Goal: Information Seeking & Learning: Learn about a topic

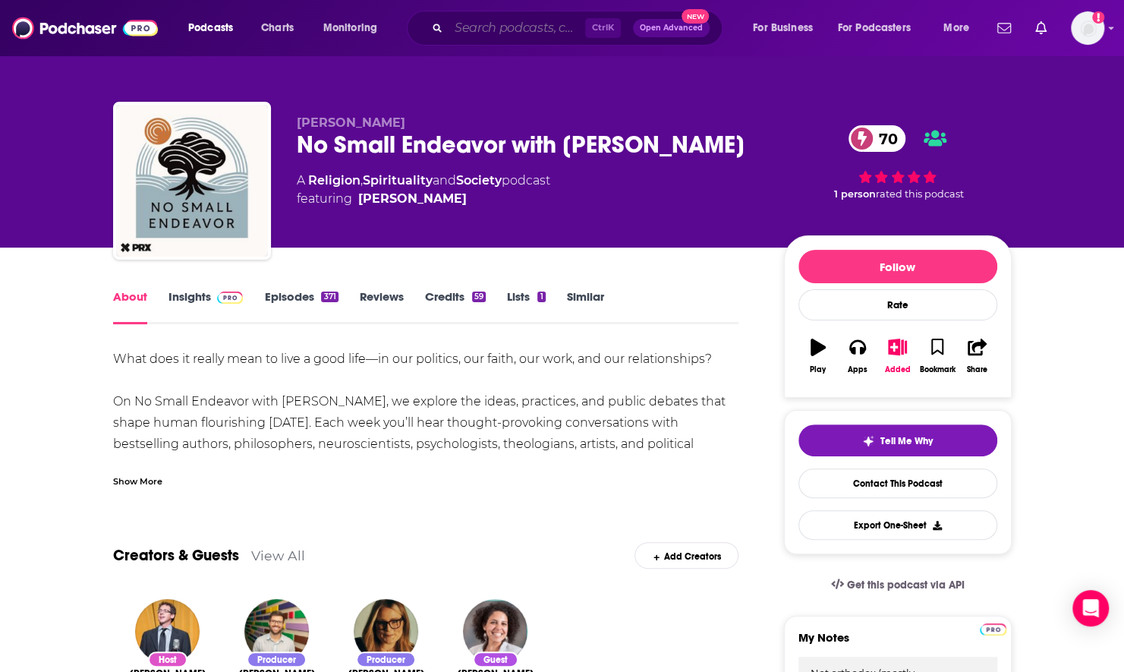
click at [510, 28] on input "Search podcasts, credits, & more..." at bounding box center [517, 28] width 137 height 24
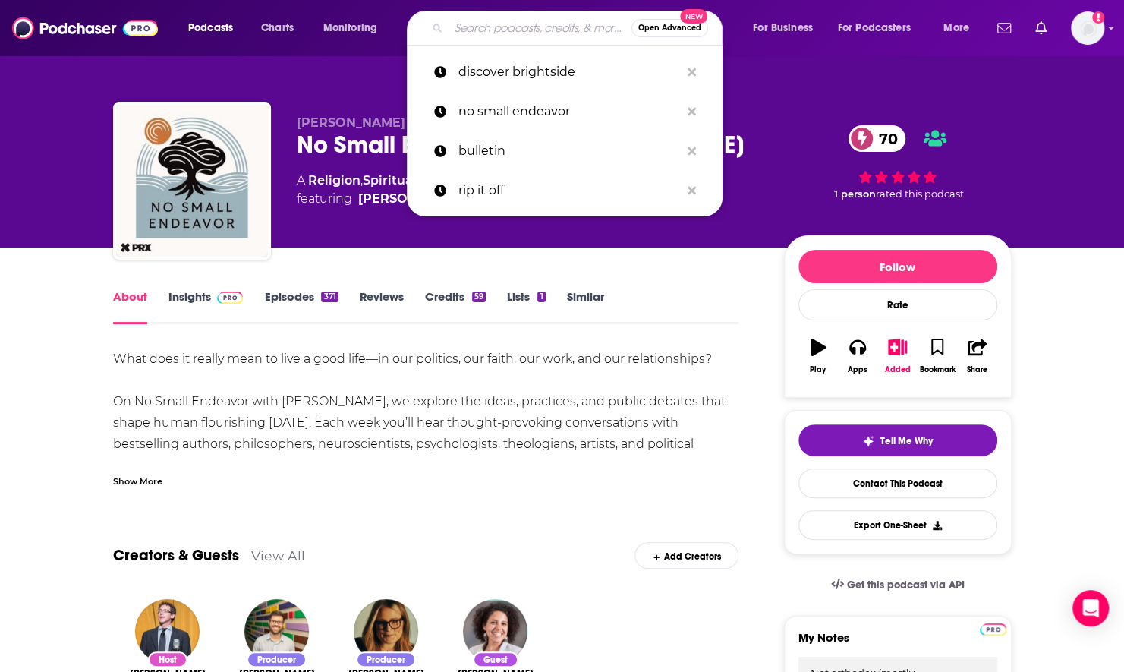
click at [527, 35] on input "Search podcasts, credits, & more..." at bounding box center [540, 28] width 183 height 24
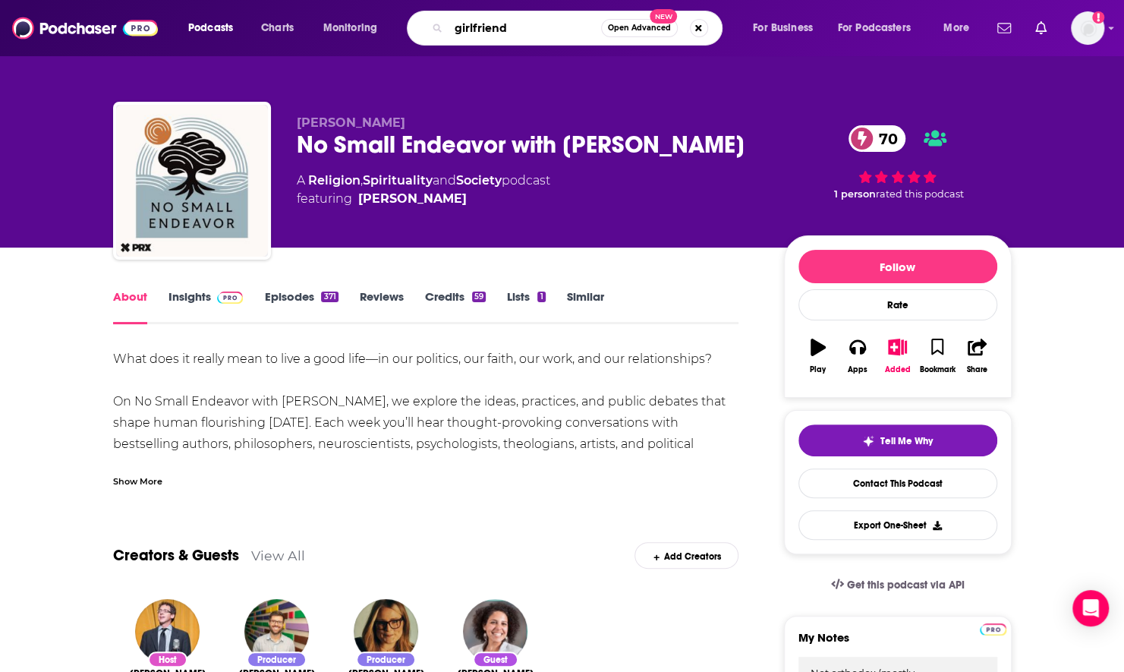
type input "girlfriends"
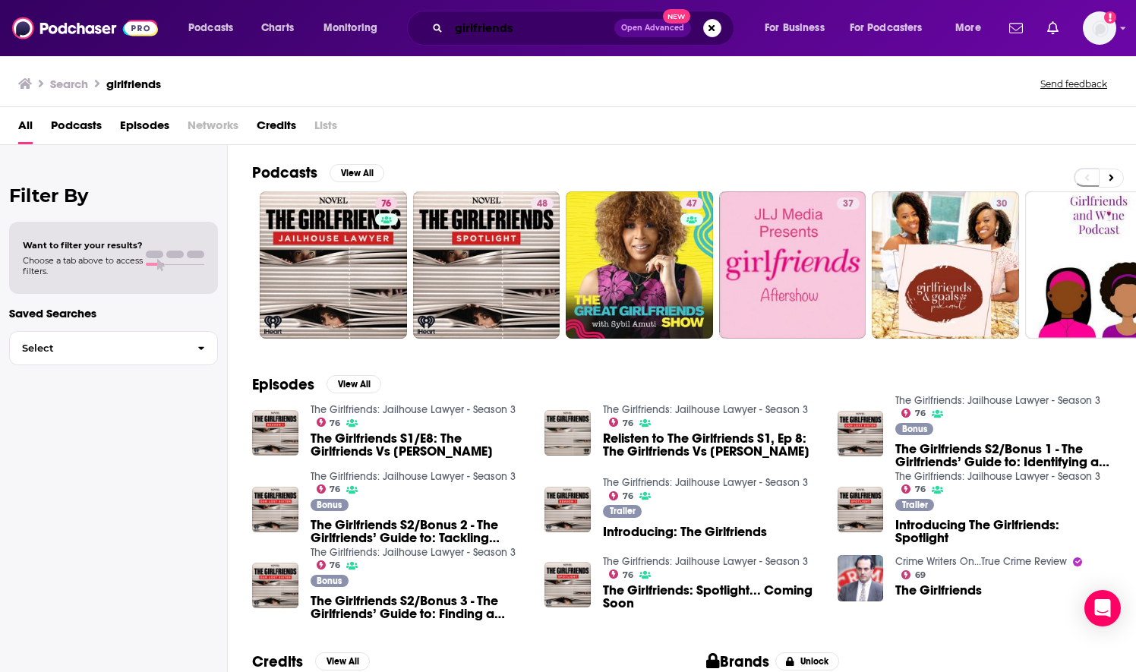
click at [548, 29] on input "girlfriends" at bounding box center [531, 28] width 165 height 24
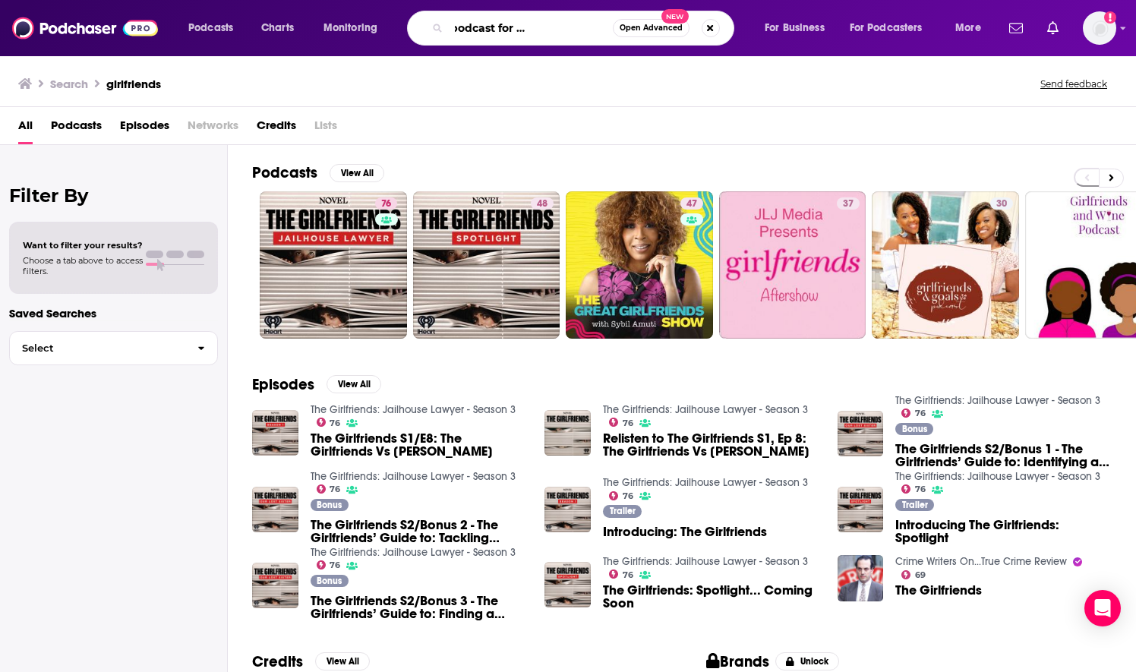
scroll to position [0, 83]
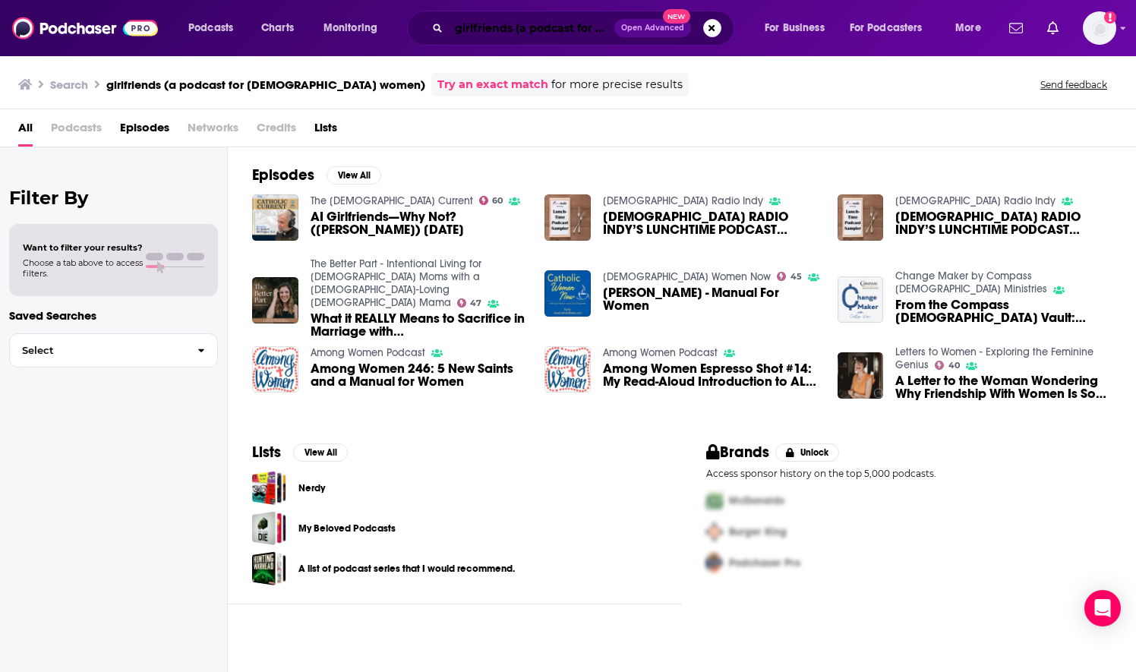
click at [525, 19] on input "girlfriends (a podcast for [DEMOGRAPHIC_DATA] women)" at bounding box center [531, 28] width 165 height 24
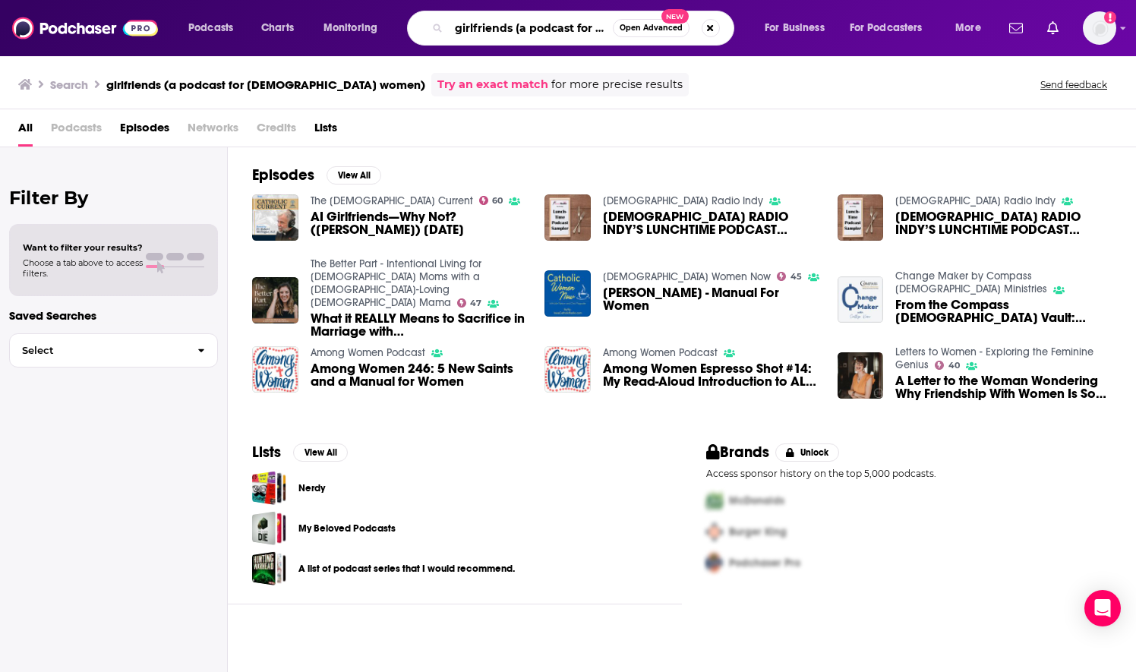
click at [531, 28] on input "girlfriends (a podcast for [DEMOGRAPHIC_DATA] women)" at bounding box center [531, 28] width 164 height 24
type input "podcast for [DEMOGRAPHIC_DATA] women"
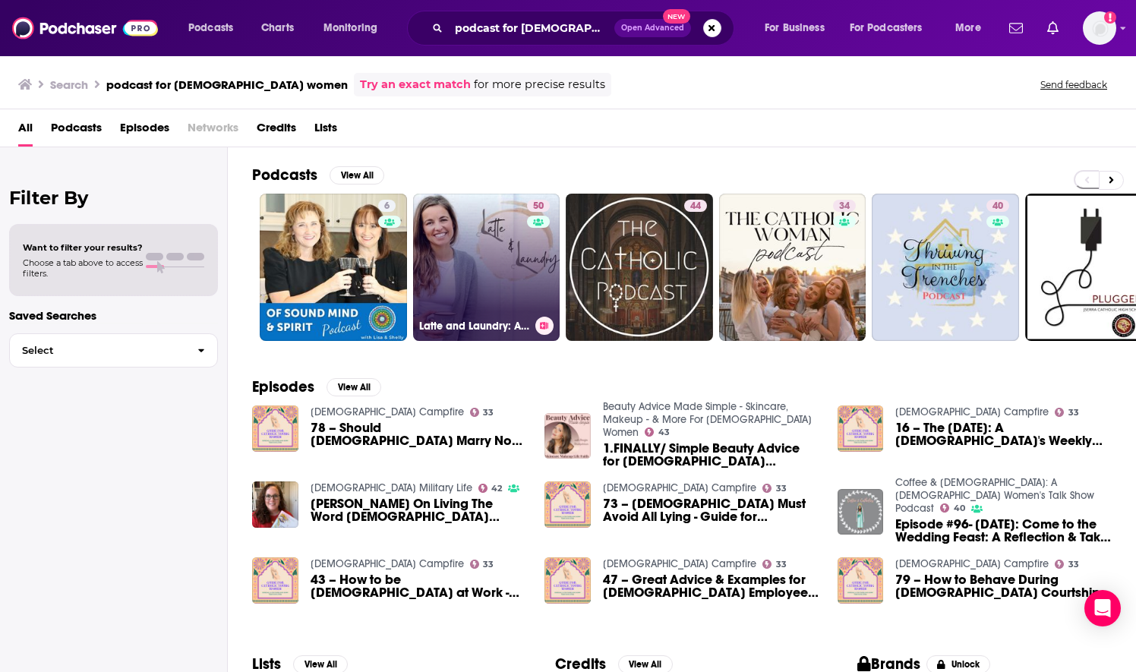
click at [468, 273] on link "50 Latte and Laundry: A home for [DEMOGRAPHIC_DATA] women, moms, and hearts + e…" at bounding box center [486, 267] width 147 height 147
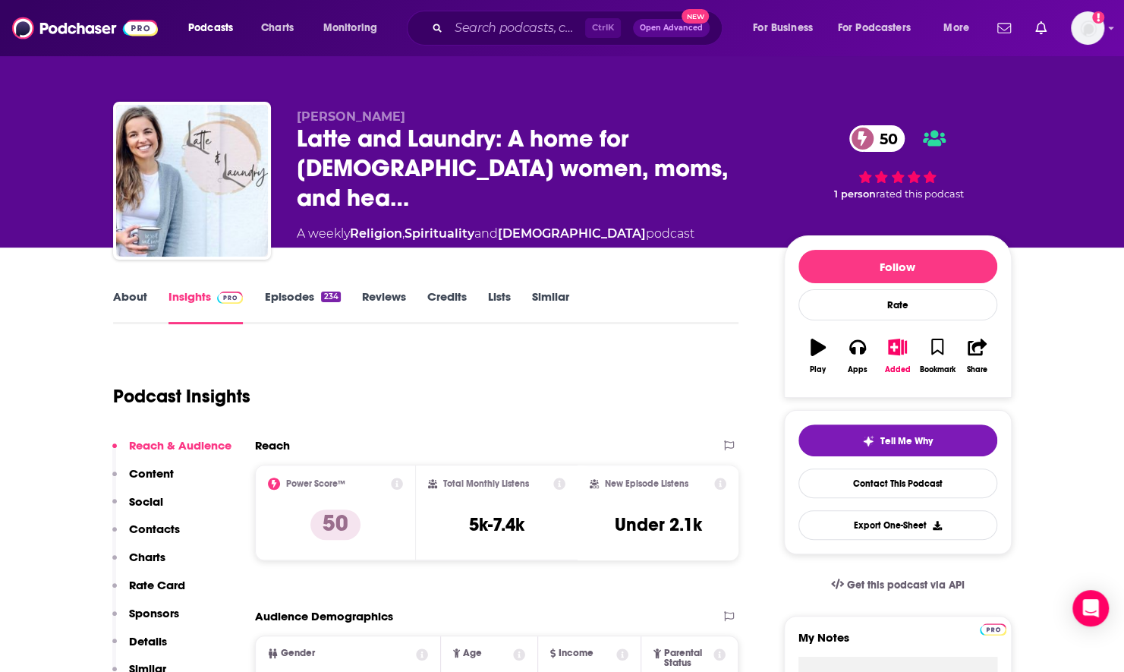
click at [270, 298] on link "Episodes 234" at bounding box center [302, 306] width 76 height 35
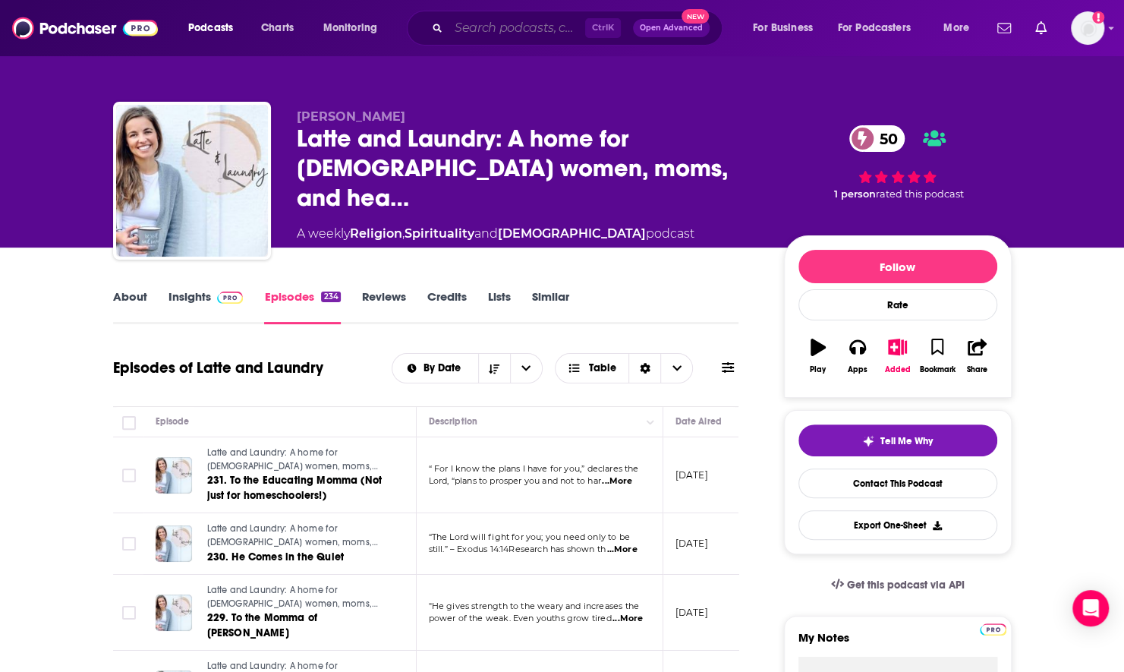
click at [490, 26] on input "Search podcasts, credits, & more..." at bounding box center [517, 28] width 137 height 24
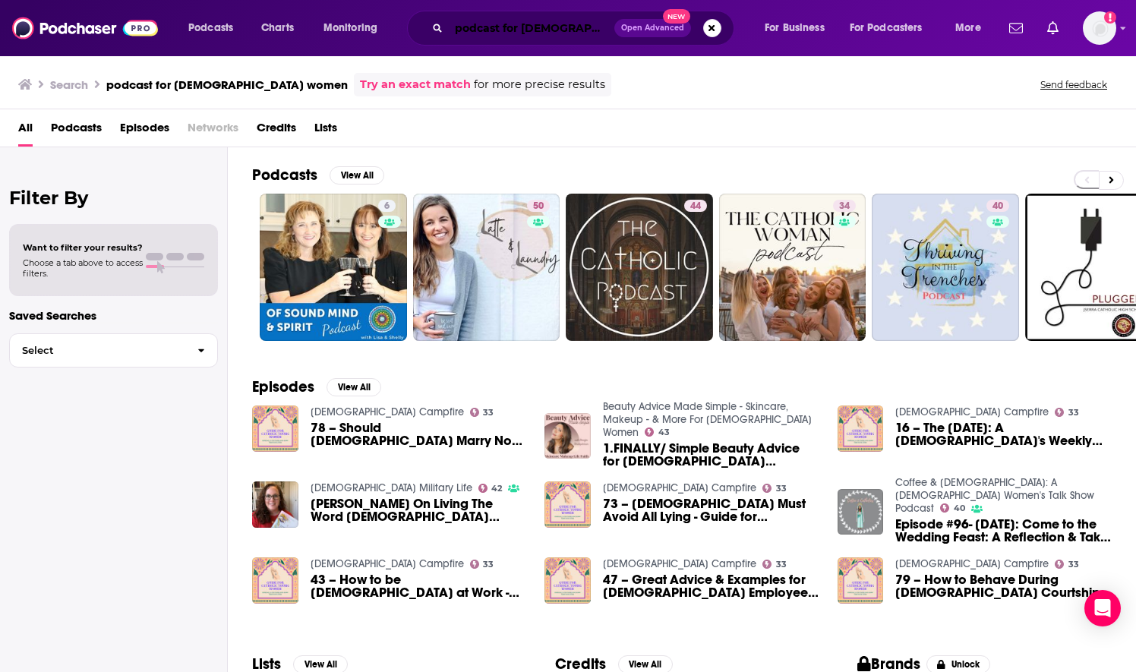
click at [495, 32] on input "podcast for [DEMOGRAPHIC_DATA] women" at bounding box center [531, 28] width 165 height 24
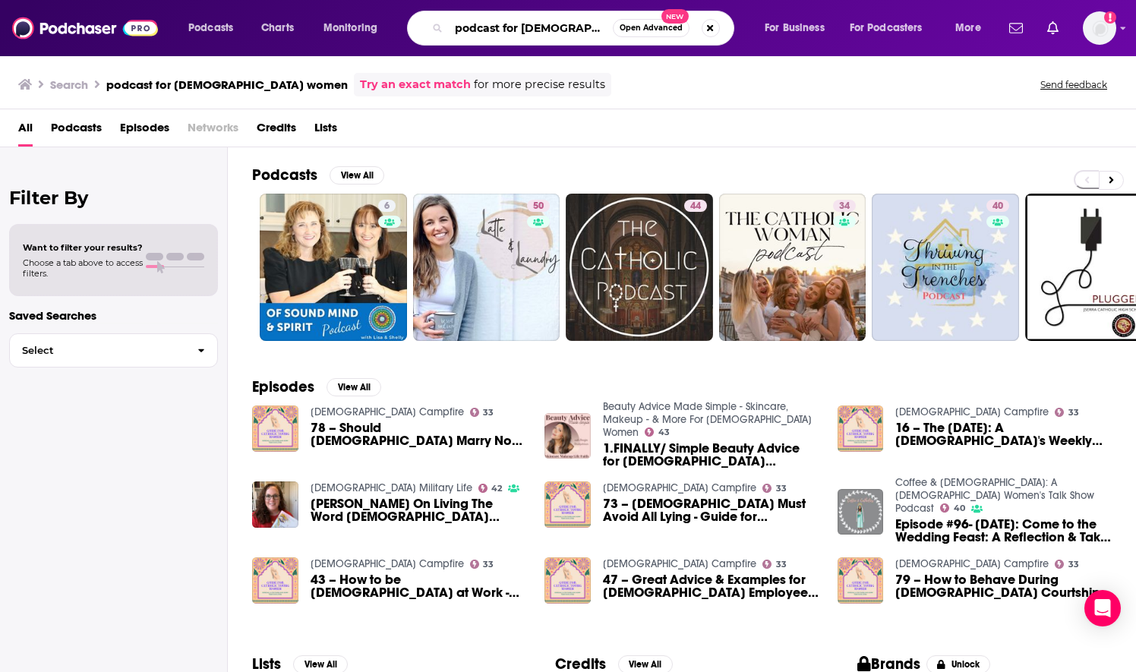
click at [495, 32] on input "podcast for [DEMOGRAPHIC_DATA] women" at bounding box center [531, 28] width 164 height 24
type input "girlfriends"
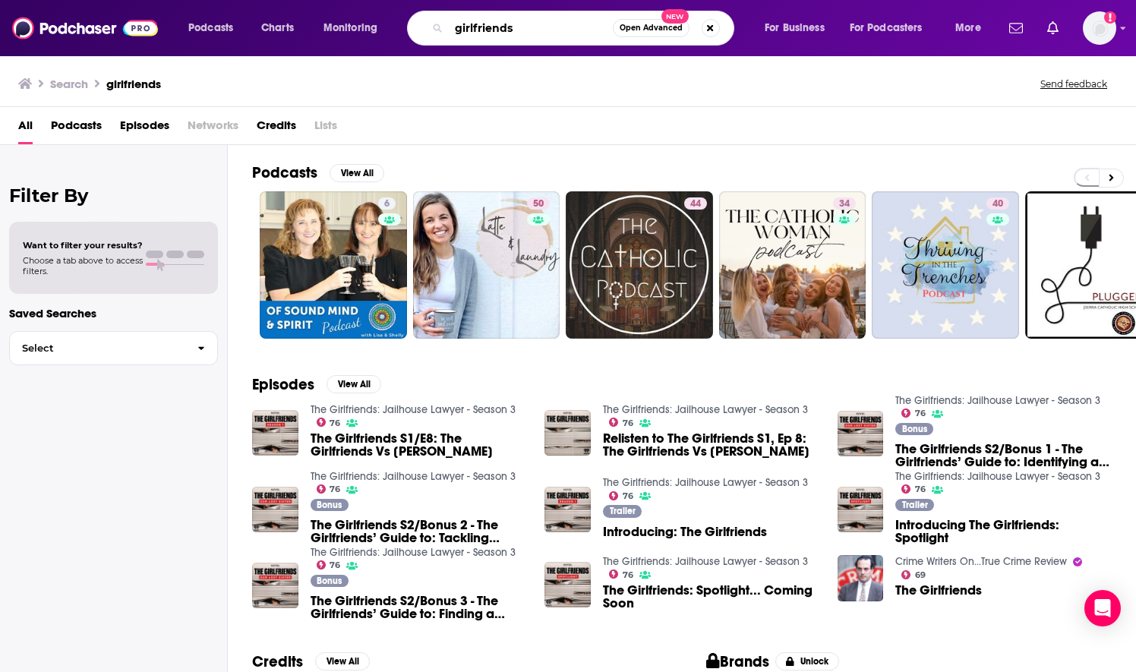
click at [550, 27] on input "girlfriends" at bounding box center [531, 28] width 164 height 24
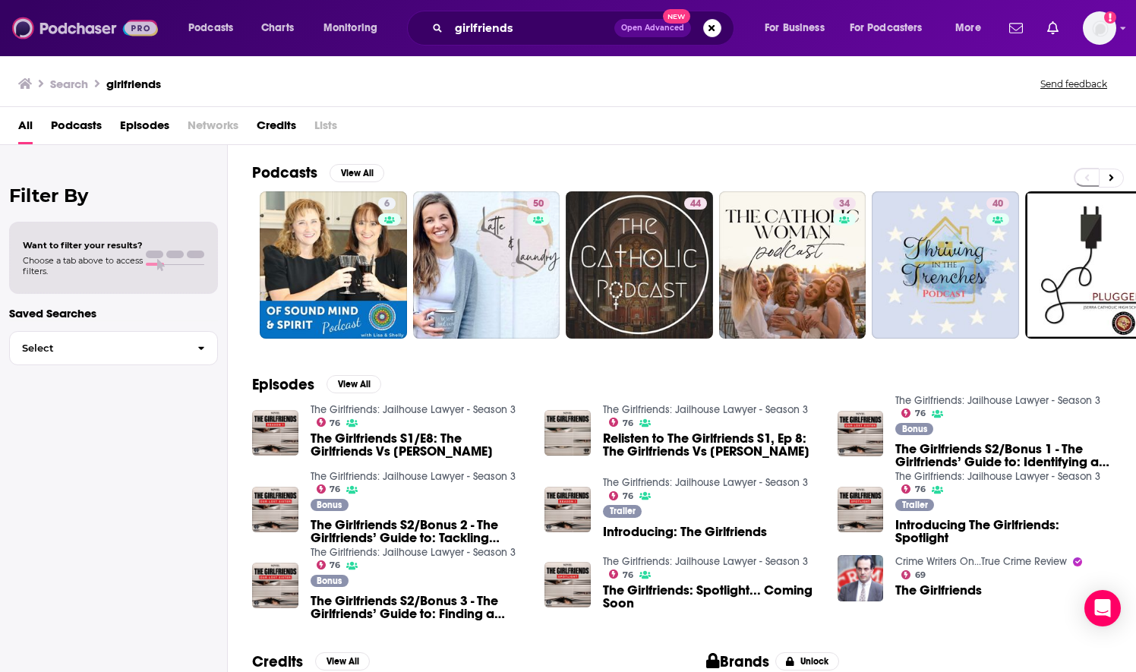
click at [78, 26] on img at bounding box center [85, 28] width 146 height 29
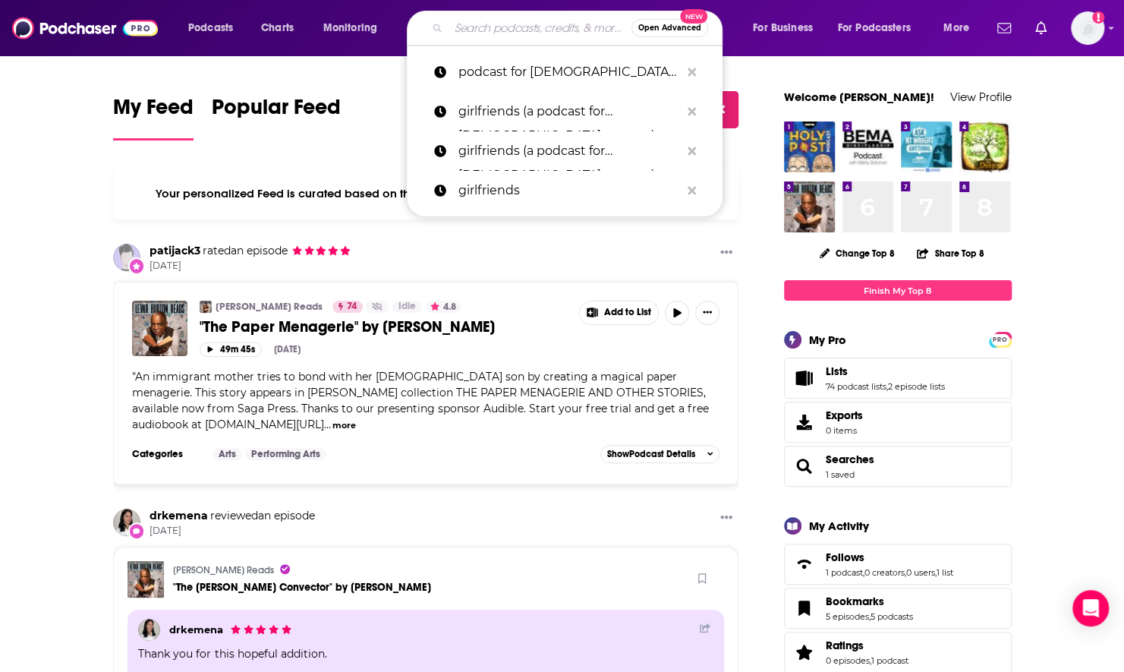
click at [489, 31] on input "Search podcasts, credits, & more..." at bounding box center [540, 28] width 183 height 24
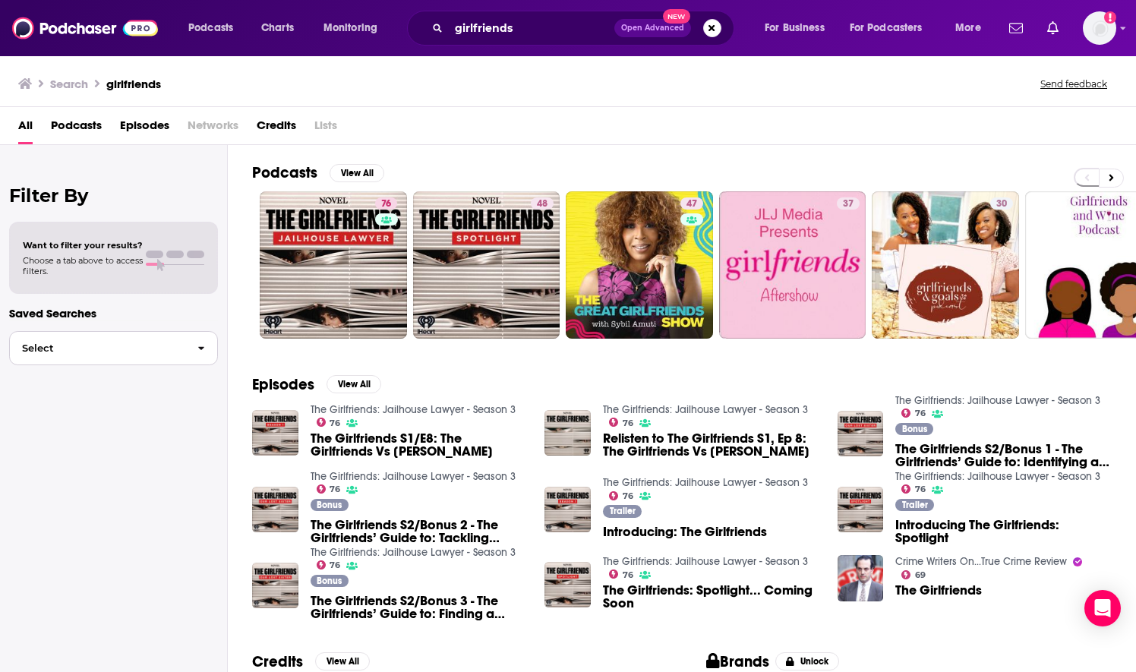
click at [102, 349] on span "Select" at bounding box center [97, 348] width 175 height 10
click at [115, 250] on span "Want to filter your results?" at bounding box center [83, 245] width 120 height 11
click at [359, 164] on button "View All" at bounding box center [356, 173] width 55 height 18
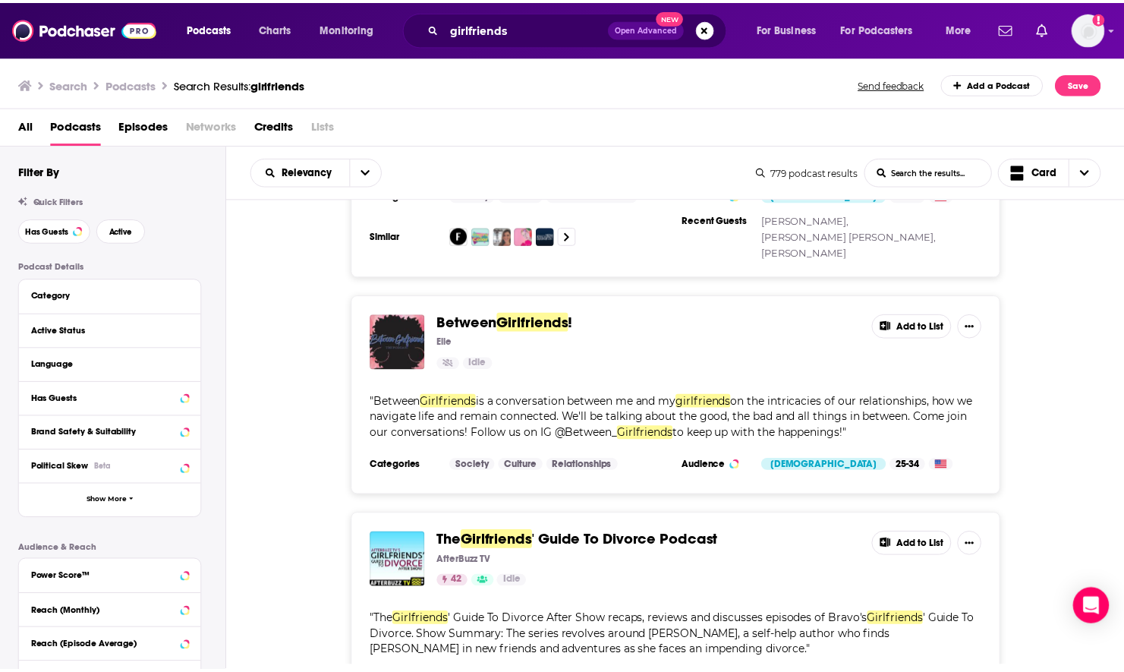
scroll to position [5307, 0]
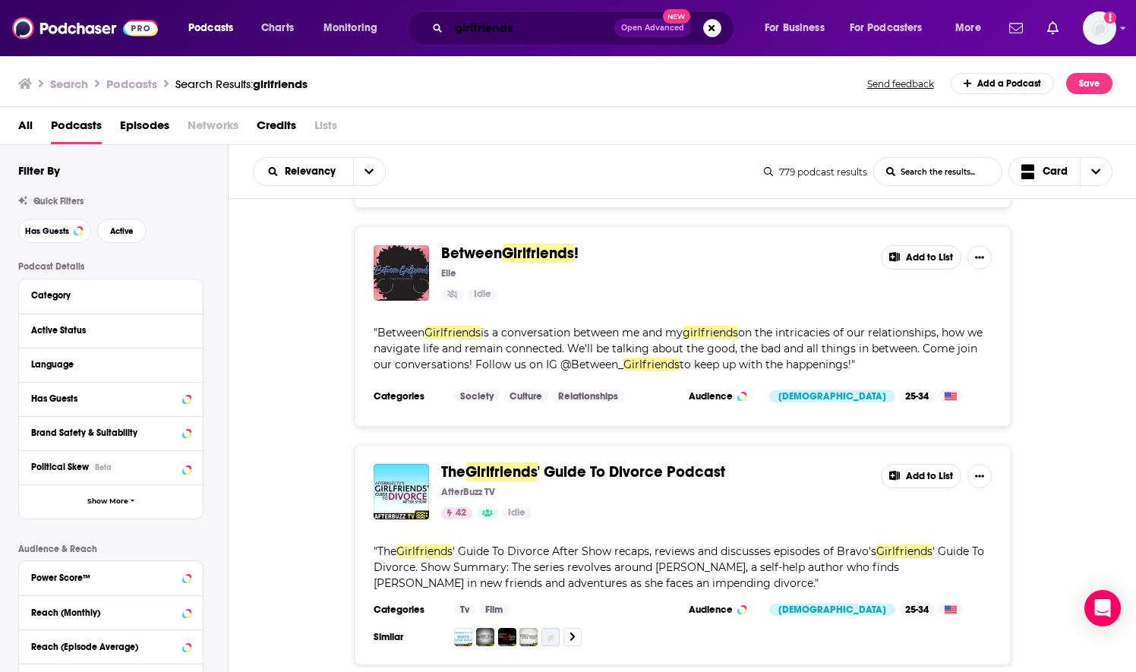
click at [480, 32] on input "girlfriends" at bounding box center [531, 28] width 165 height 24
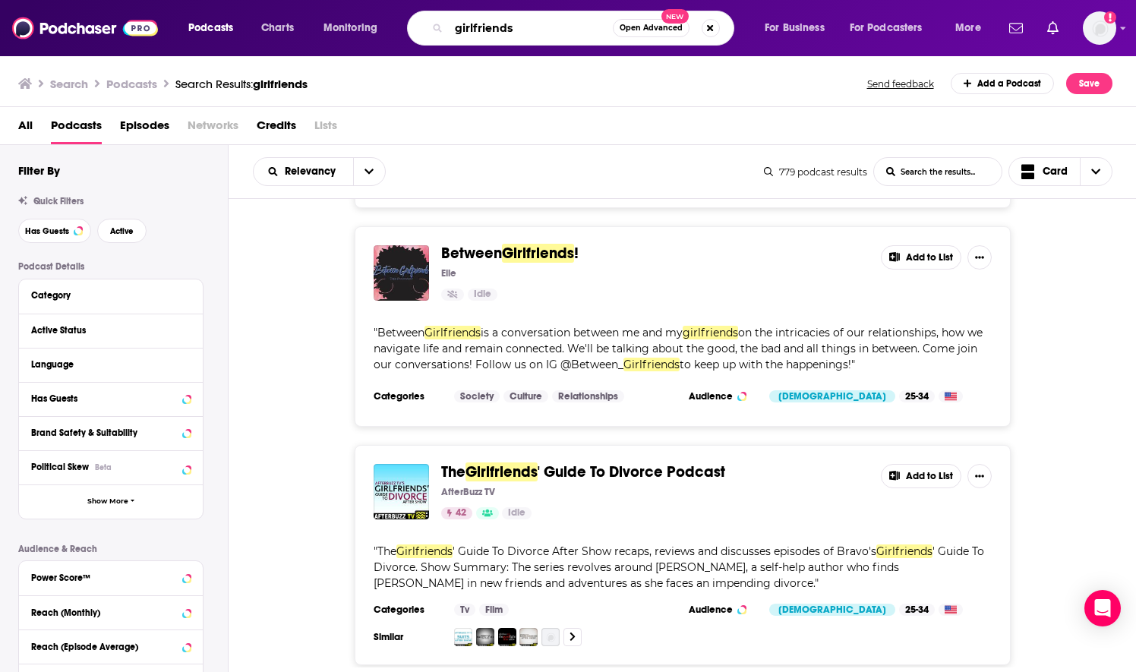
click at [480, 32] on input "girlfriends" at bounding box center [531, 28] width 164 height 24
type input "catholic momcast"
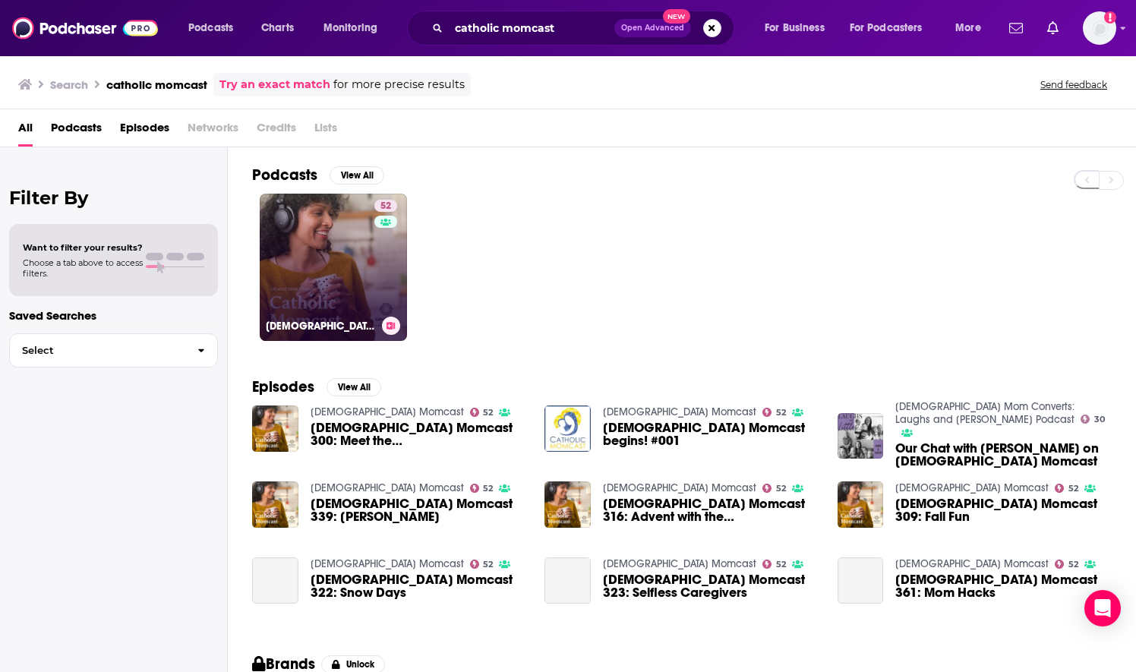
click at [326, 278] on link "52 [DEMOGRAPHIC_DATA] Momcast" at bounding box center [333, 267] width 147 height 147
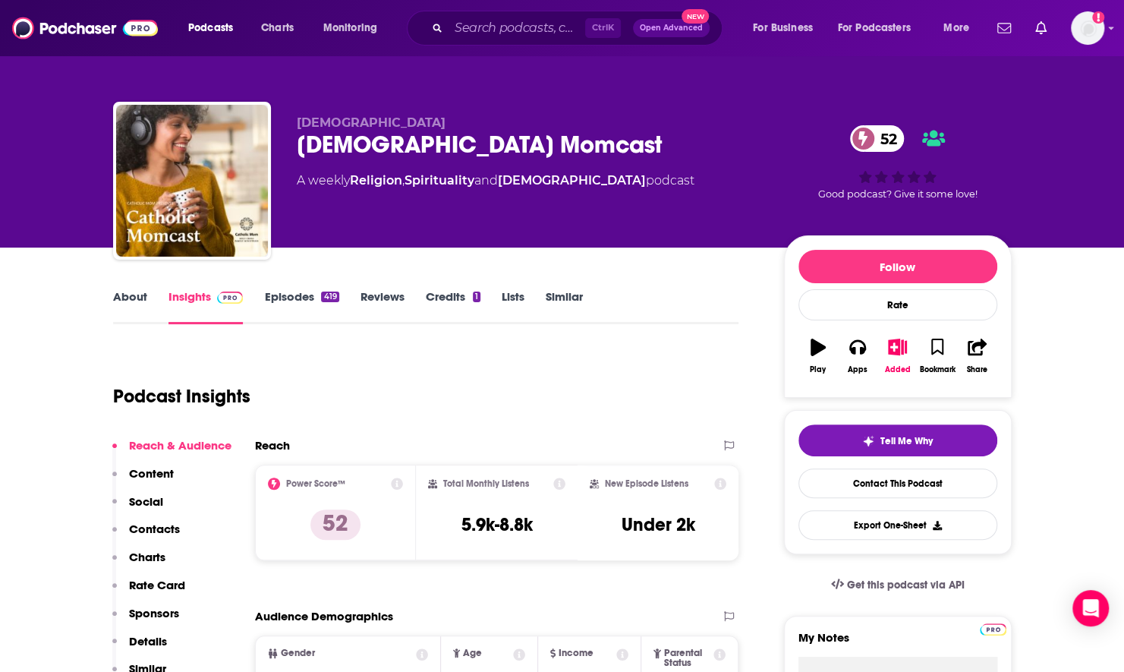
click at [314, 302] on link "Episodes 419" at bounding box center [301, 306] width 74 height 35
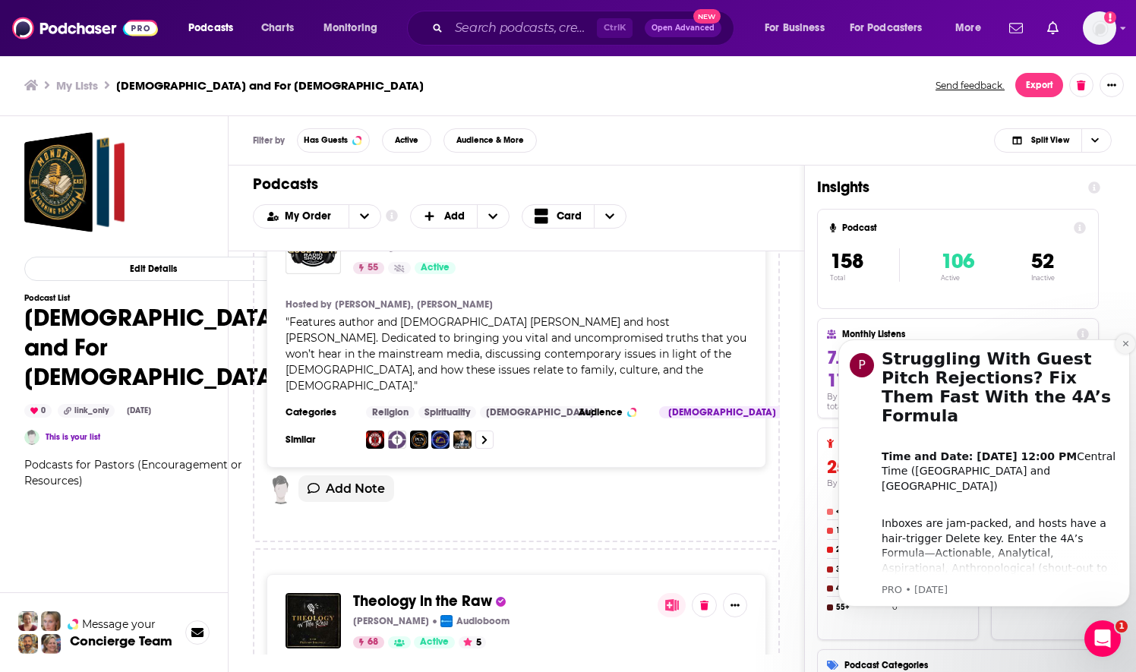
click at [1124, 345] on icon "Dismiss notification" at bounding box center [1124, 343] width 5 height 5
